Goal: Navigation & Orientation: Find specific page/section

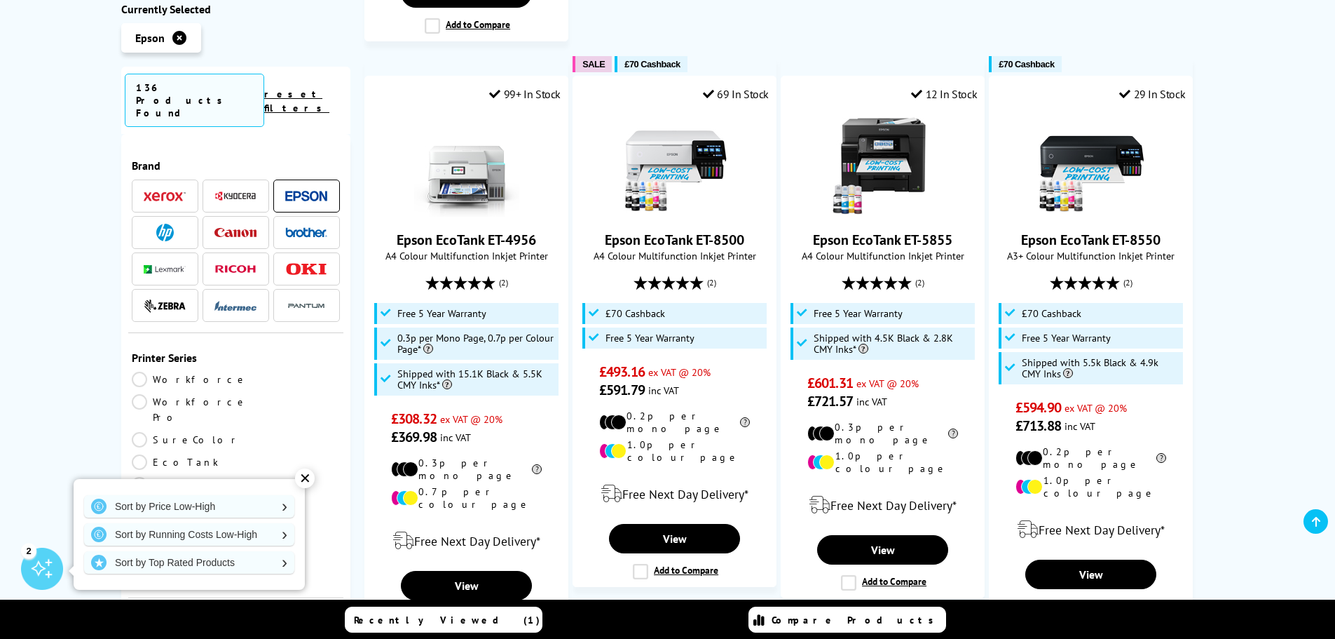
scroll to position [1542, 0]
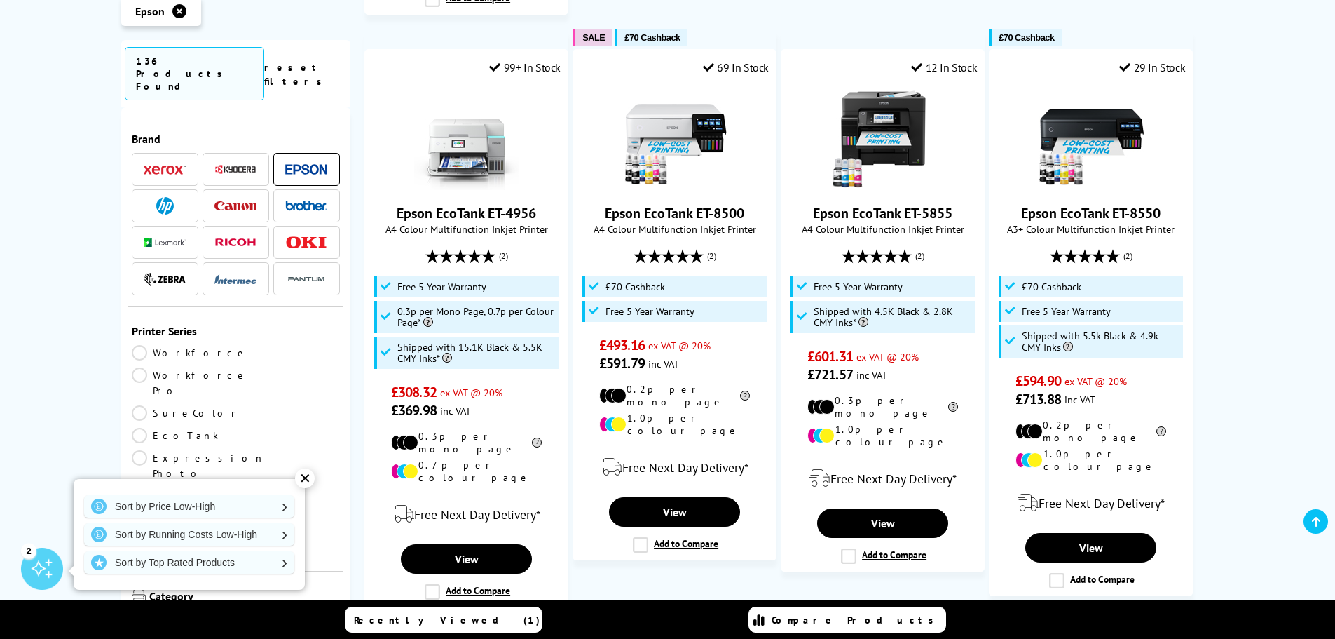
click at [937, 637] on span "Next" at bounding box center [932, 646] width 29 height 18
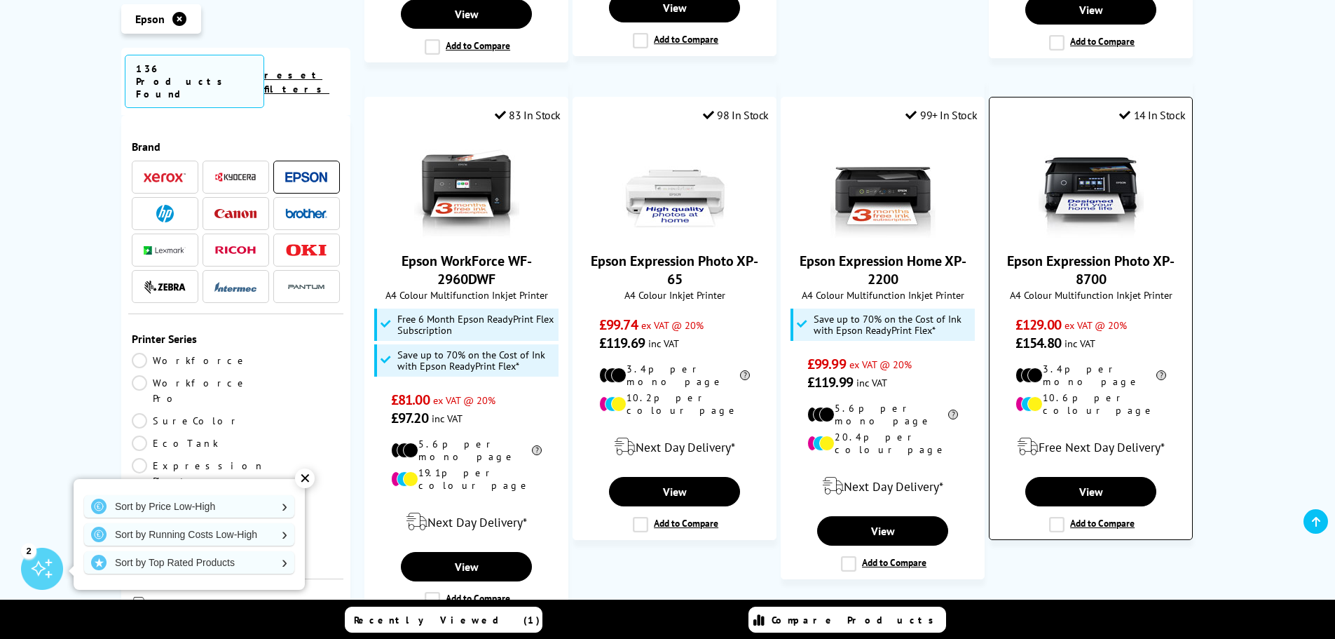
scroll to position [1542, 0]
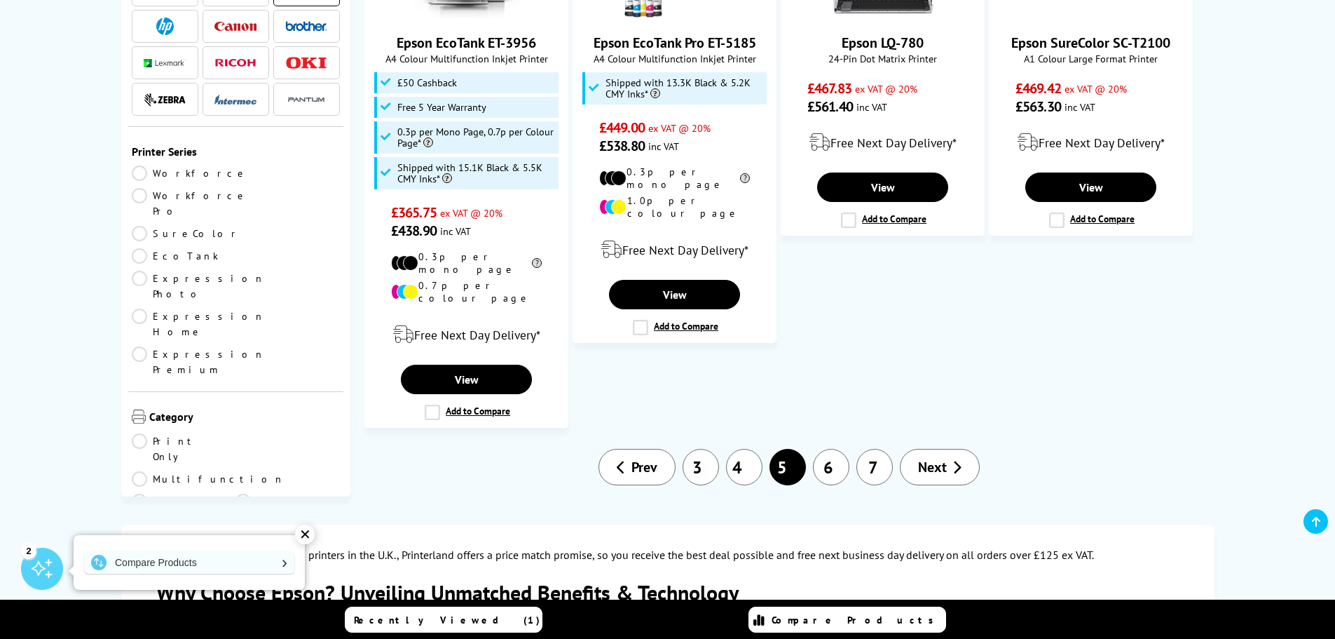
scroll to position [1823, 0]
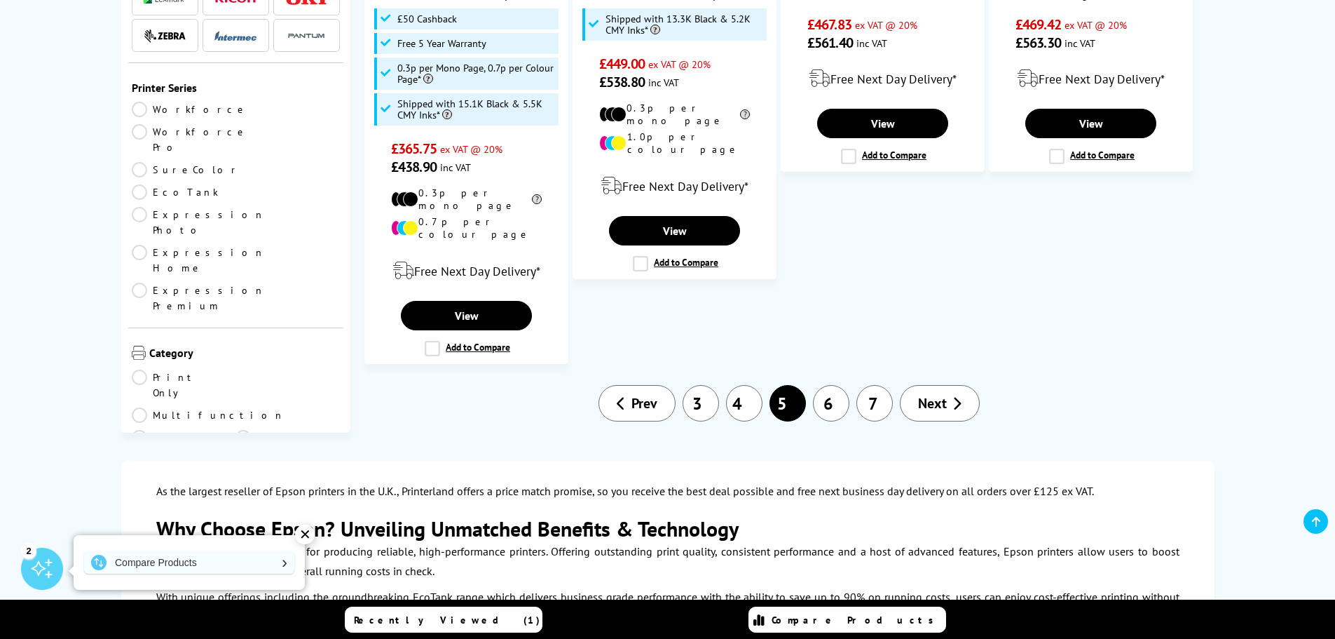
drag, startPoint x: 953, startPoint y: 303, endPoint x: 974, endPoint y: 301, distance: 21.1
click at [953, 396] on icon at bounding box center [957, 403] width 9 height 14
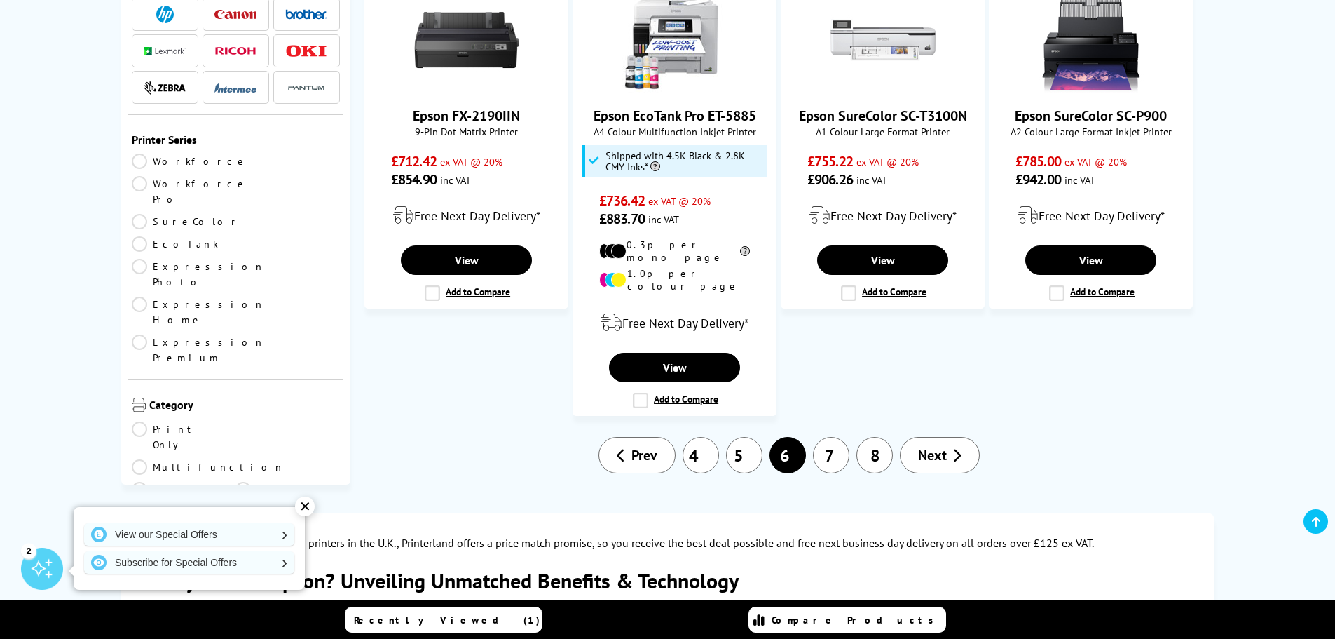
scroll to position [1612, 0]
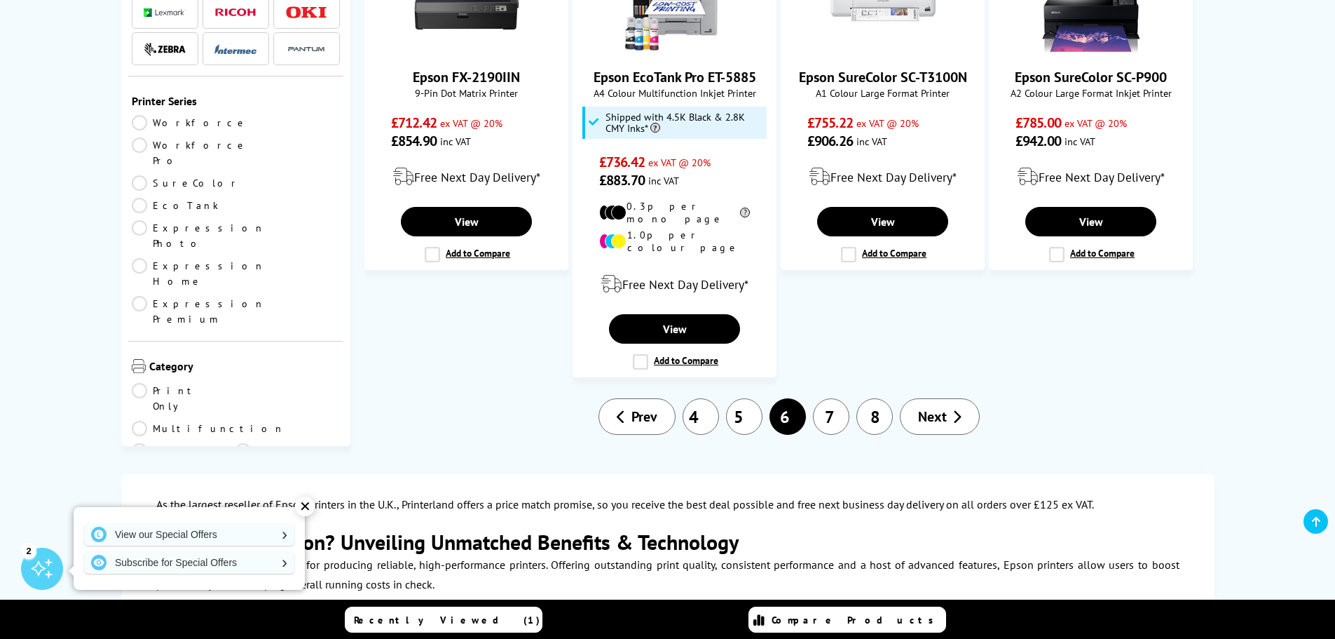
click at [946, 407] on span "Next" at bounding box center [932, 416] width 29 height 18
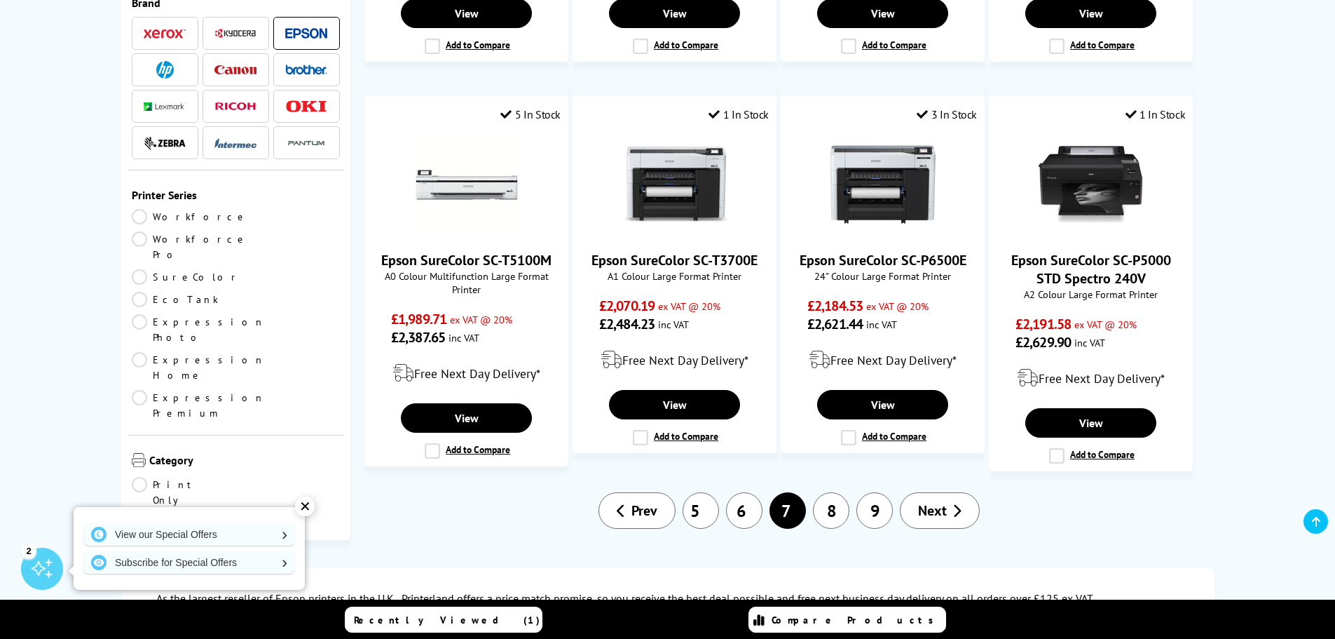
scroll to position [1332, 0]
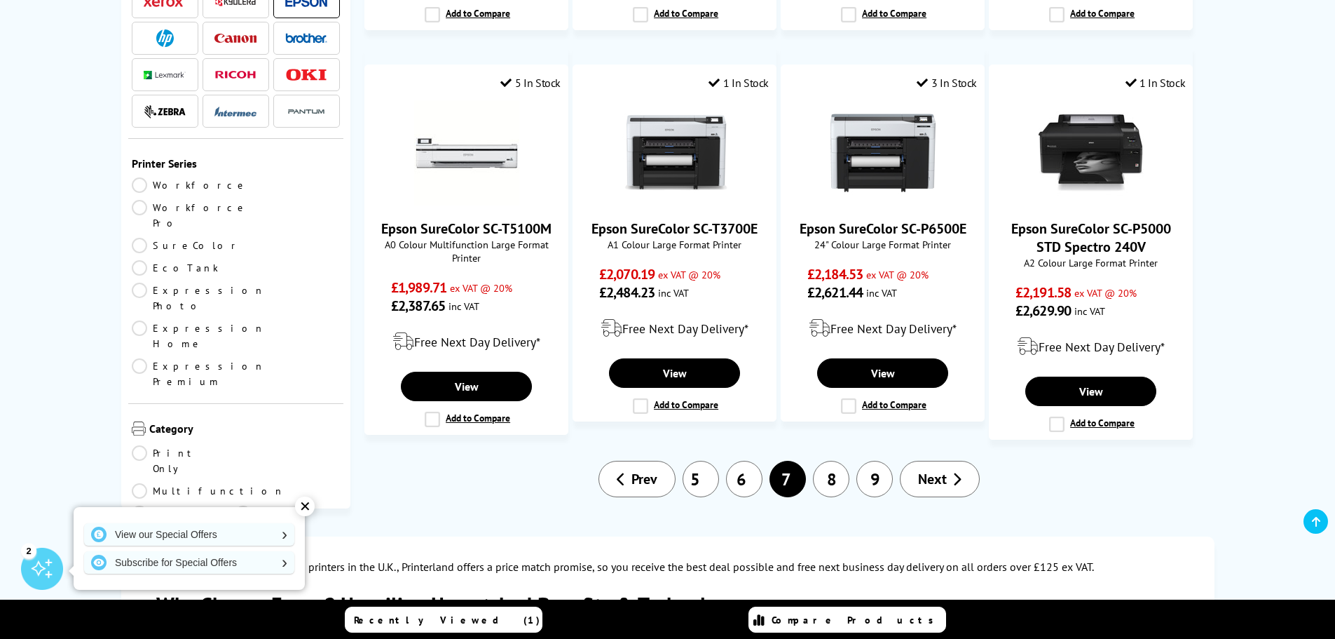
click at [939, 470] on span "Next" at bounding box center [932, 479] width 29 height 18
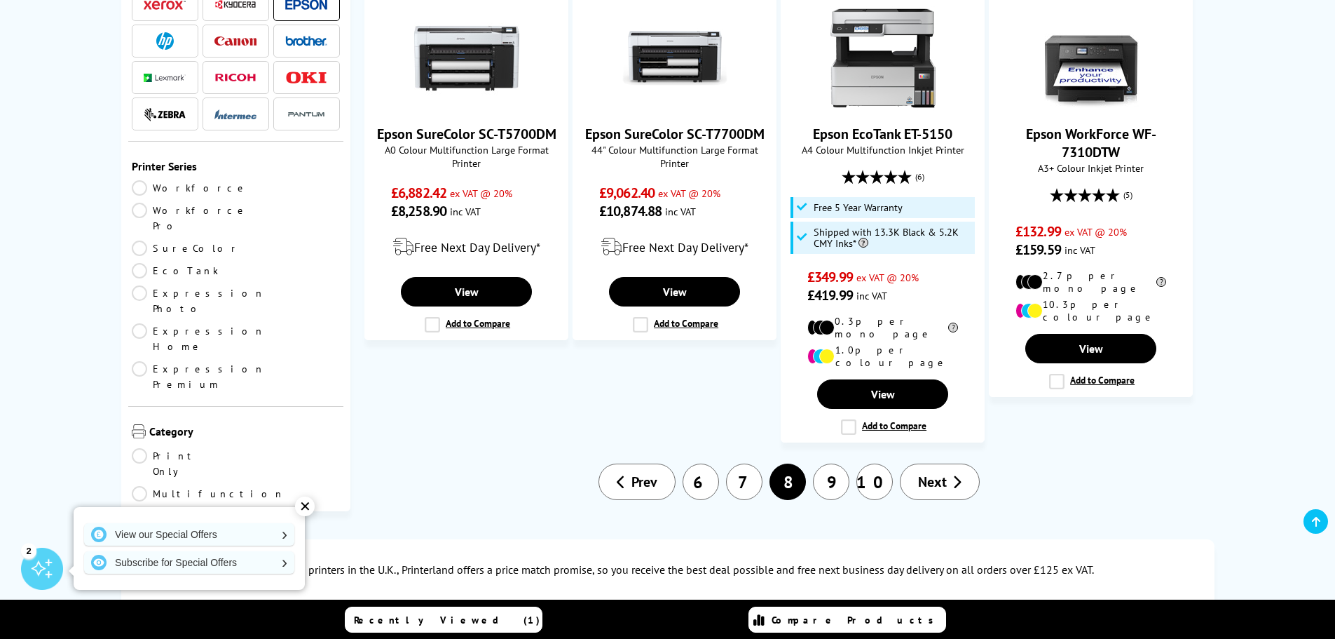
scroll to position [1332, 0]
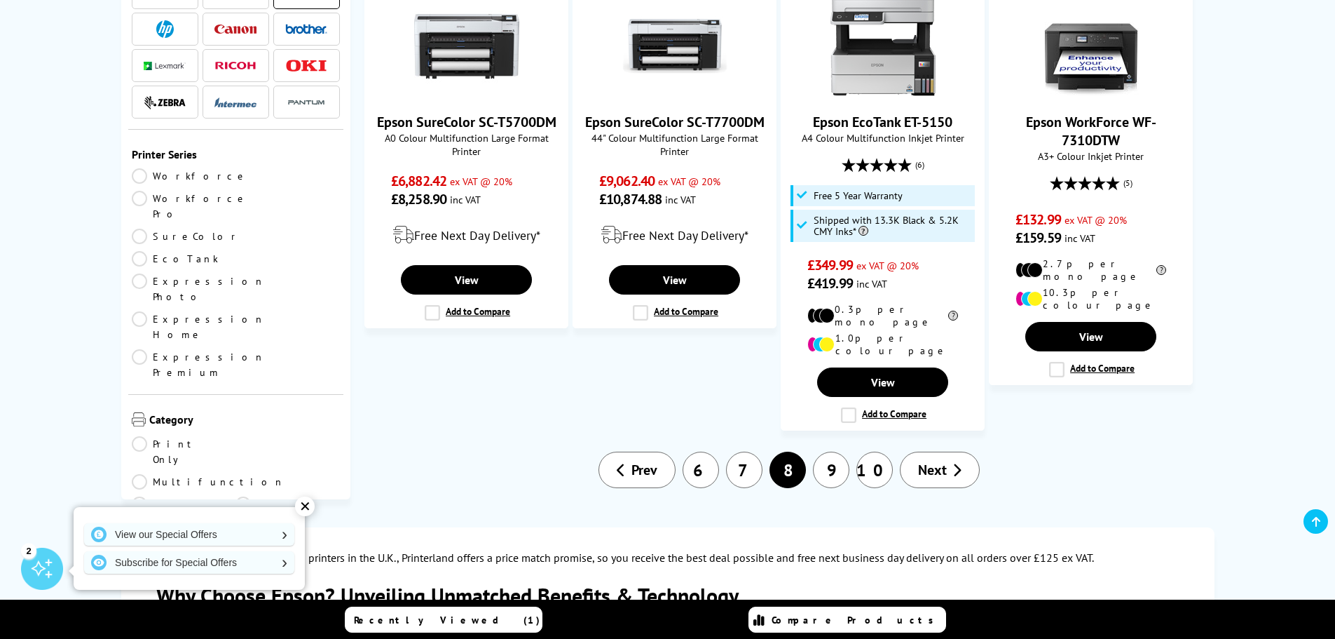
click at [932, 461] on span "Next" at bounding box center [932, 470] width 29 height 18
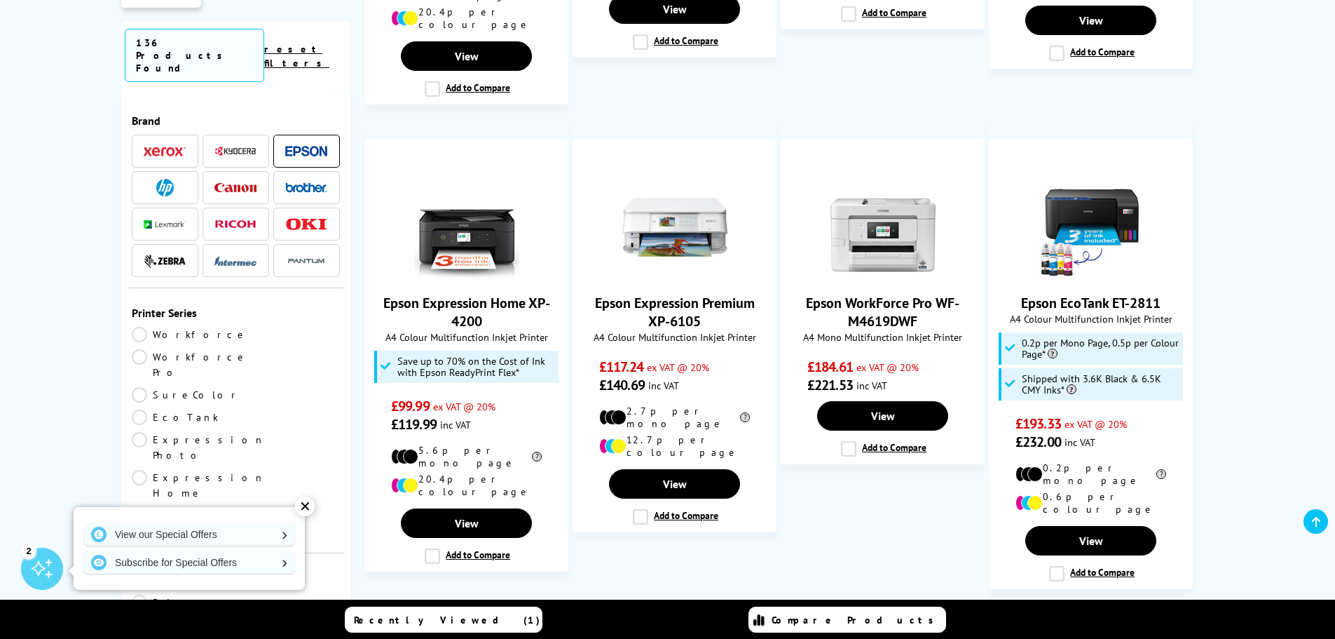
scroll to position [1402, 0]
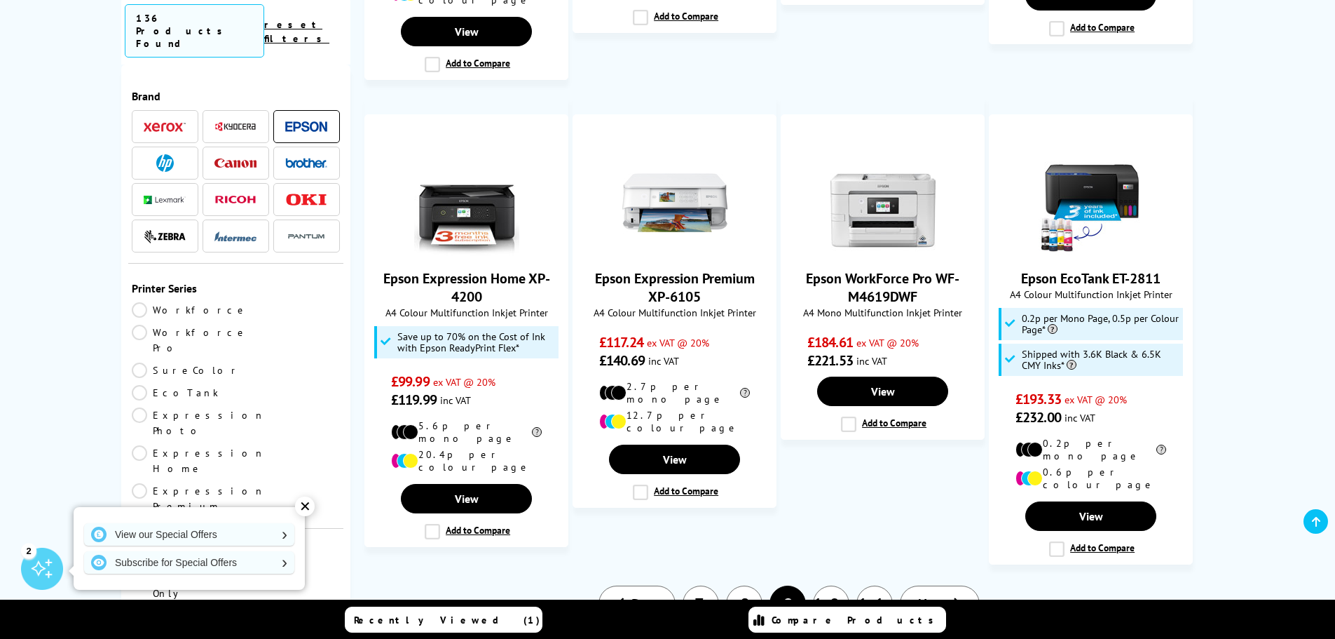
click at [945, 594] on span "Next" at bounding box center [932, 603] width 29 height 18
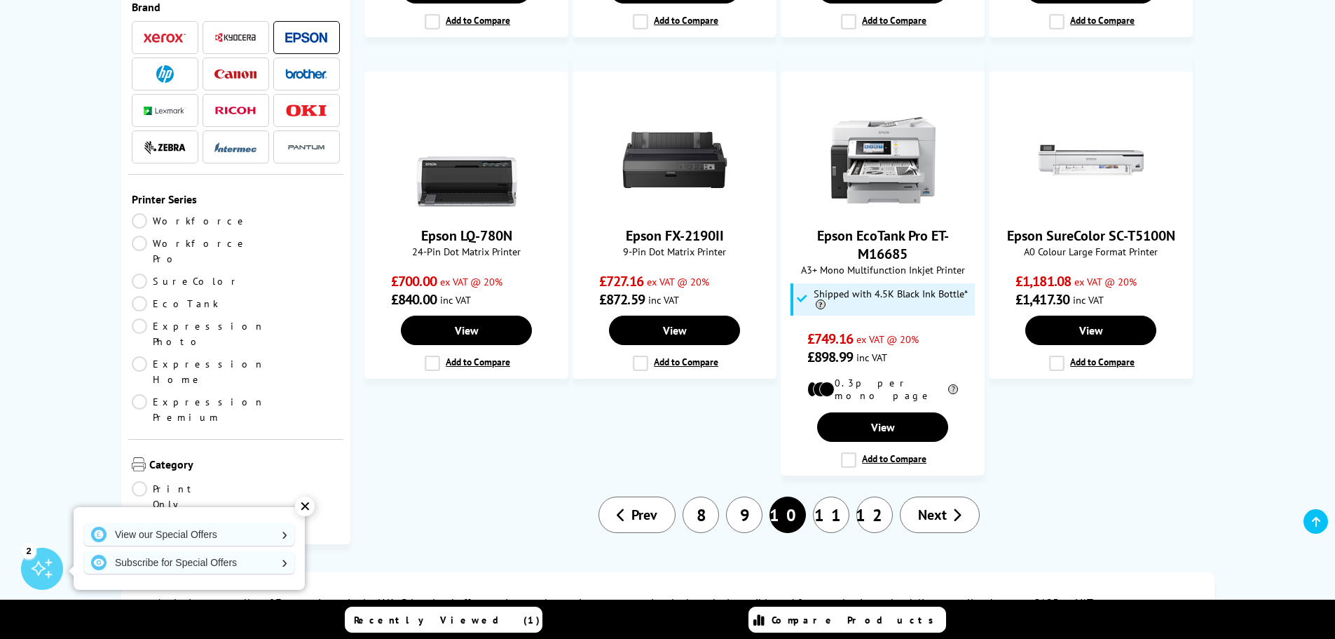
scroll to position [1262, 0]
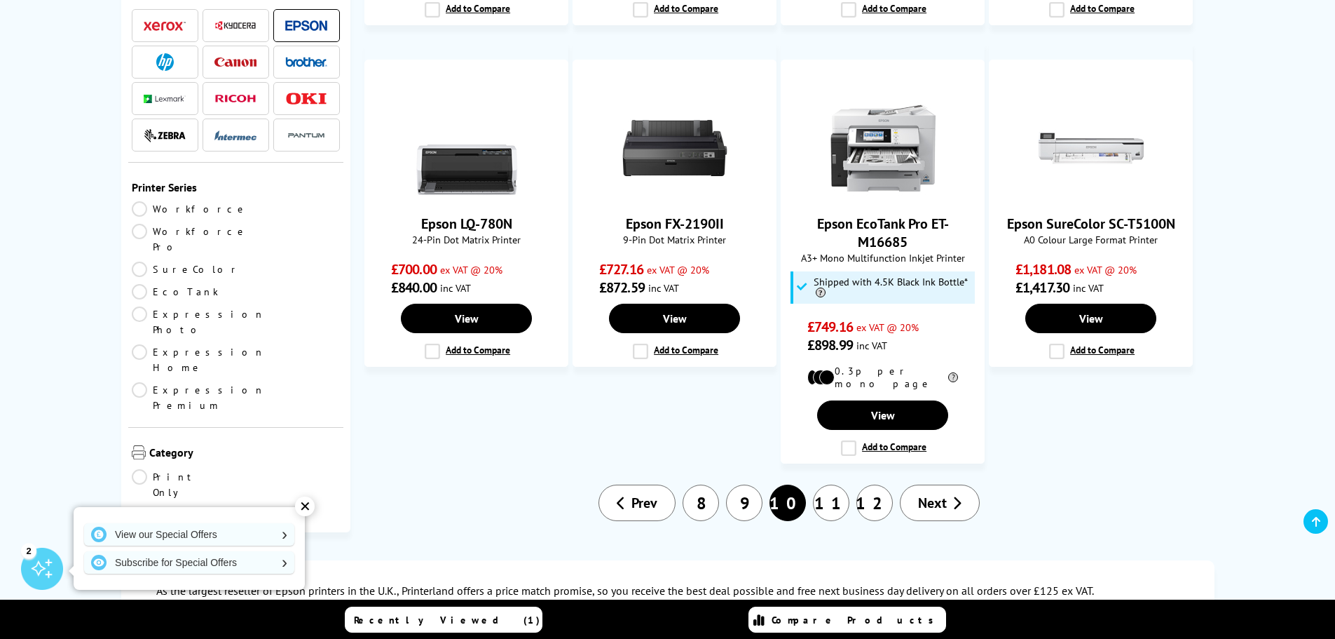
click at [942, 494] on span "Next" at bounding box center [932, 503] width 29 height 18
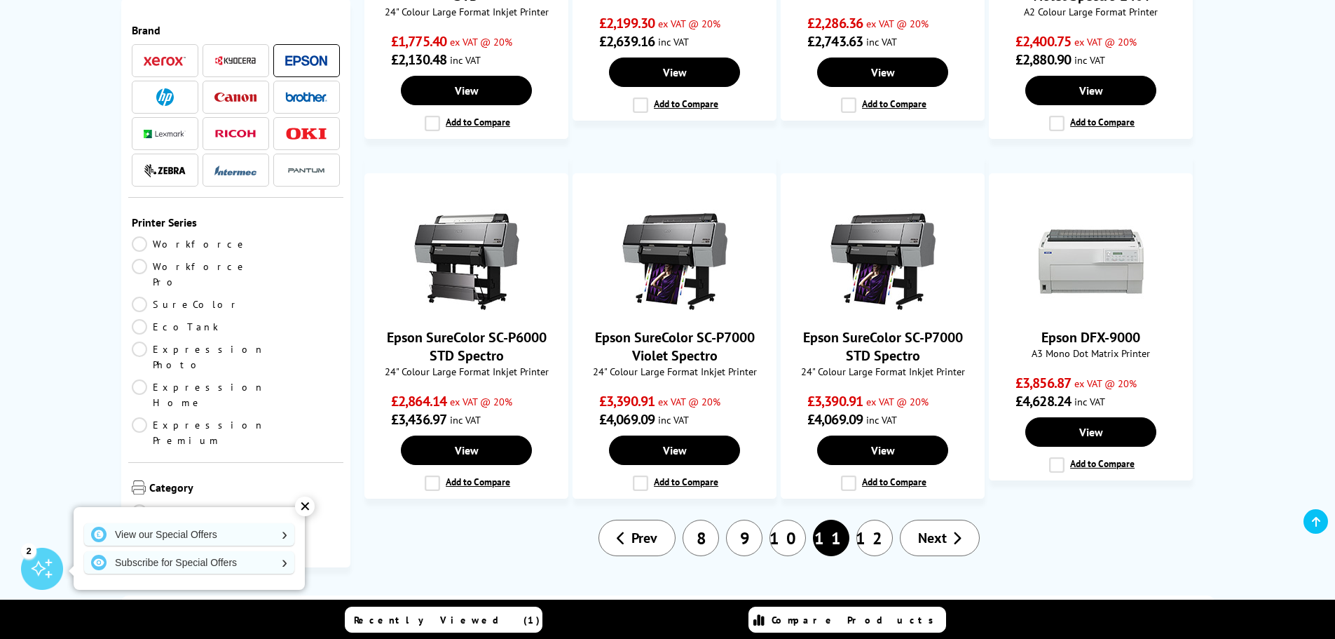
scroll to position [1052, 0]
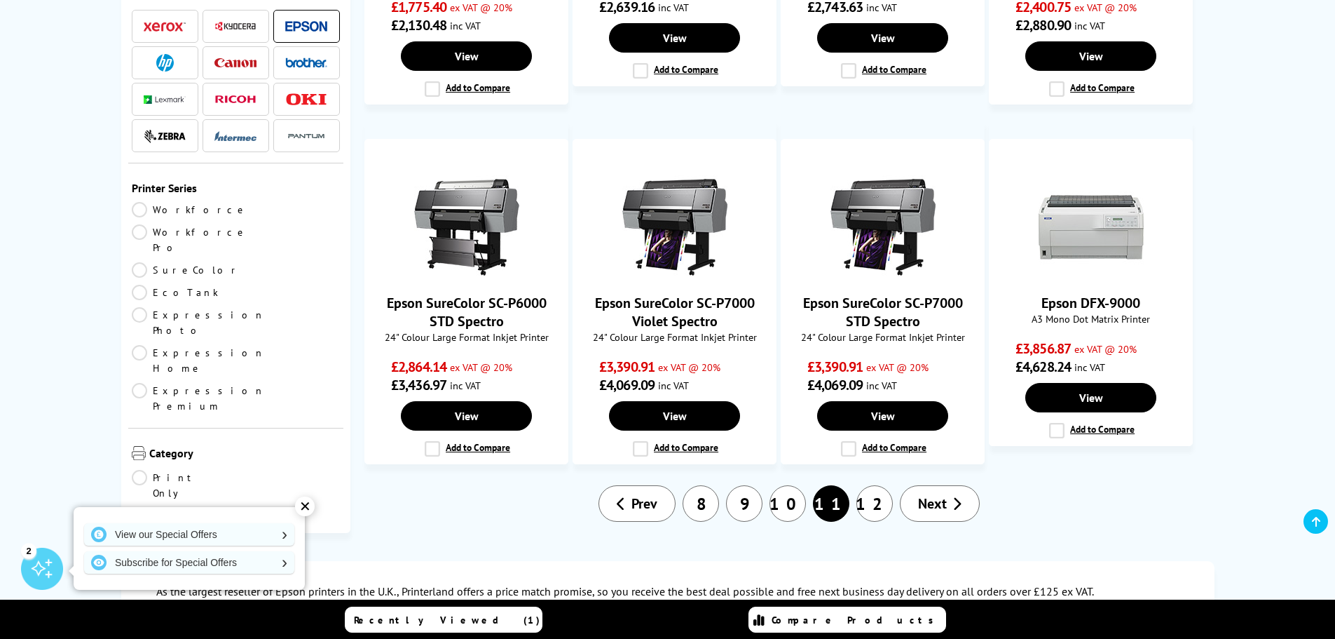
click at [938, 494] on span "Next" at bounding box center [932, 503] width 29 height 18
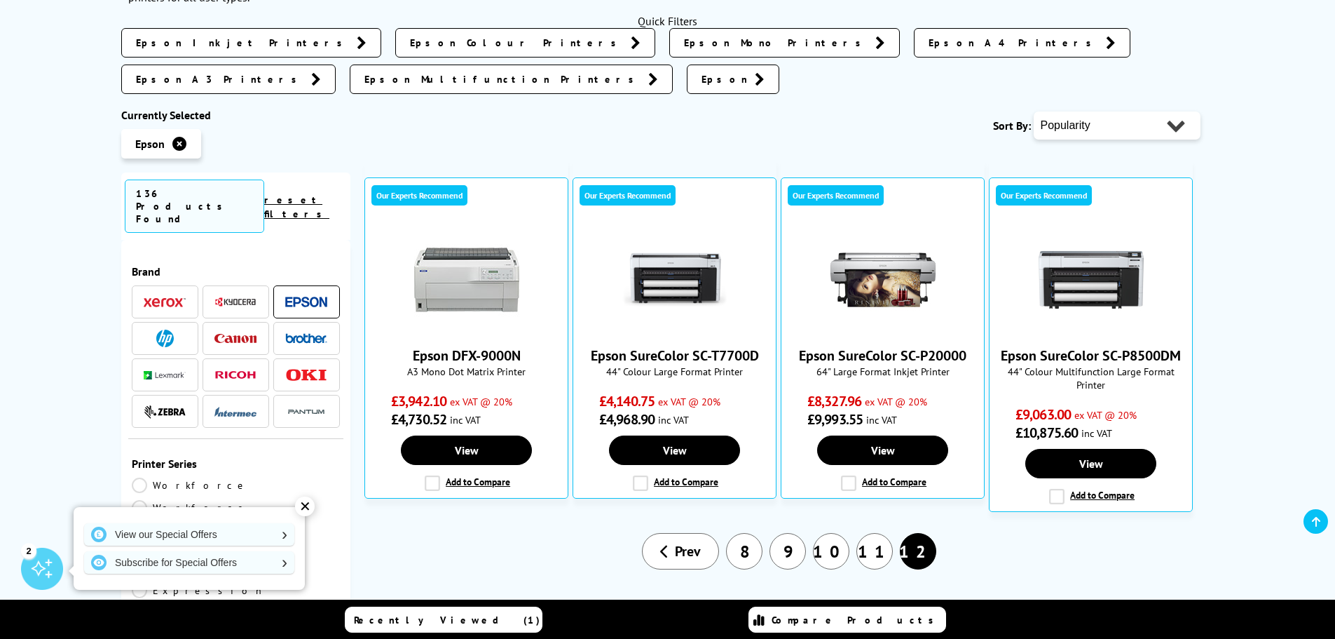
scroll to position [280, 0]
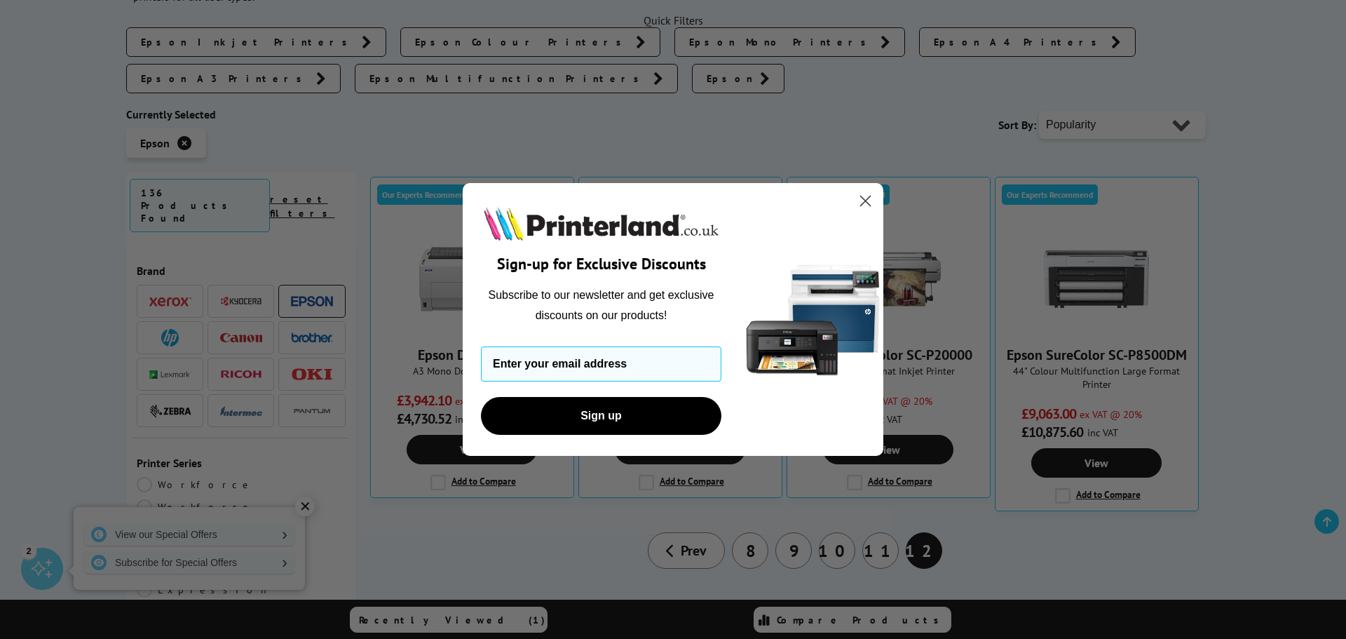
drag, startPoint x: 865, startPoint y: 196, endPoint x: 958, endPoint y: 284, distance: 127.9
click at [870, 200] on circle "Close dialog" at bounding box center [865, 200] width 23 height 23
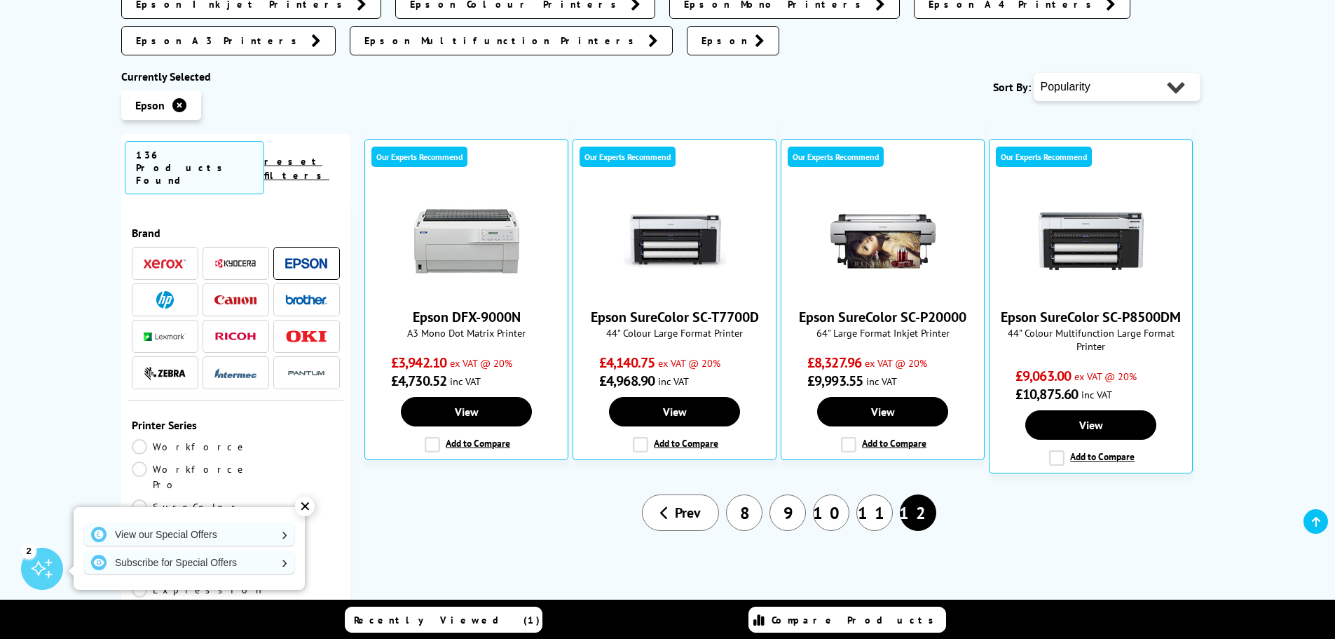
scroll to position [0, 0]
